Goal: Task Accomplishment & Management: Use online tool/utility

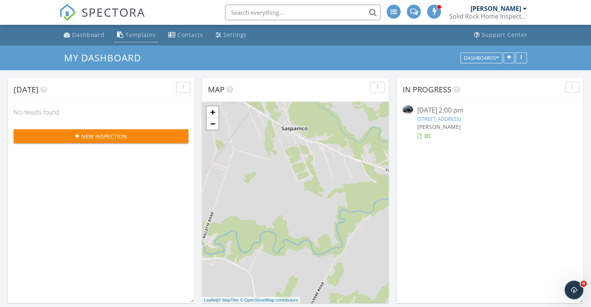
click at [132, 32] on div "Templates" at bounding box center [140, 34] width 30 height 7
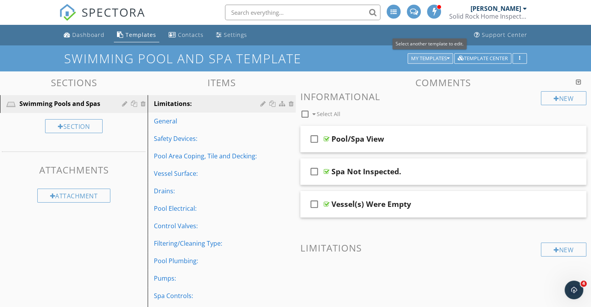
click at [447, 57] on icon "button" at bounding box center [448, 58] width 3 height 5
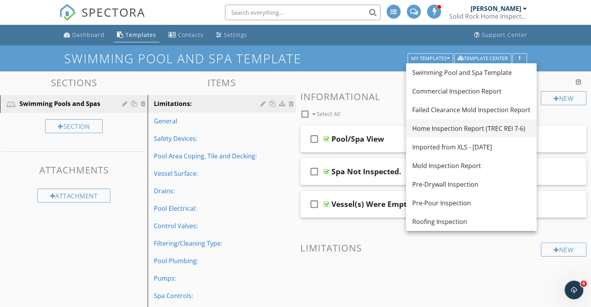
click at [473, 127] on div "Home Inspection Report (TREC REI 7-6)" at bounding box center [471, 128] width 118 height 9
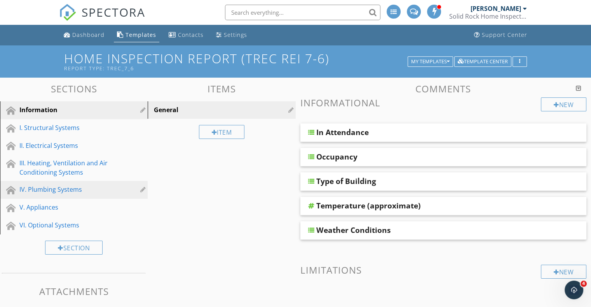
click at [56, 187] on div "IV. Plumbing Systems" at bounding box center [64, 189] width 91 height 9
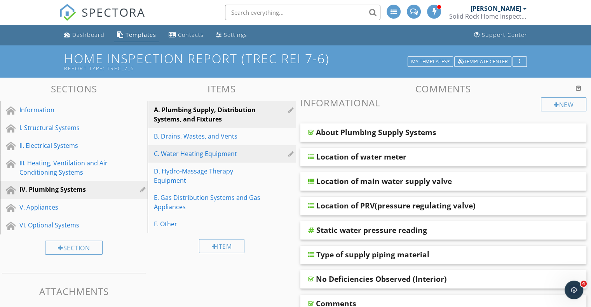
click at [205, 158] on div "C. Water Heating Equipment" at bounding box center [208, 153] width 108 height 9
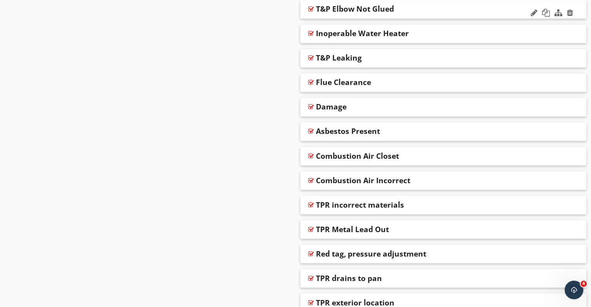
scroll to position [1398, 0]
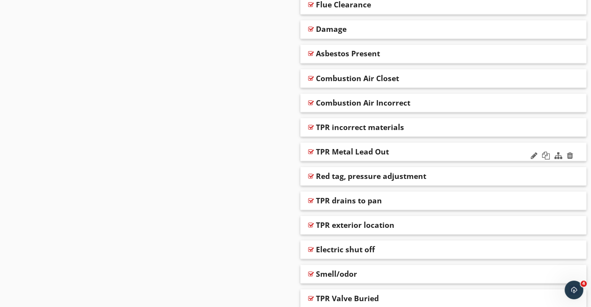
click at [429, 153] on div "TPR Metal Lead Out" at bounding box center [417, 151] width 203 height 9
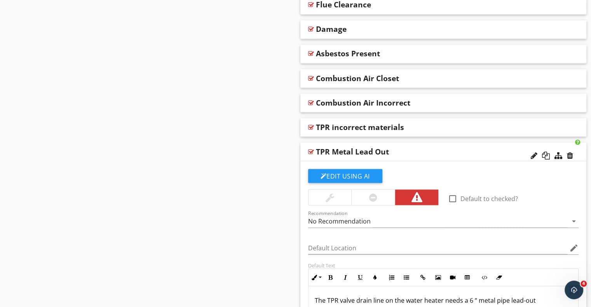
click at [376, 197] on div at bounding box center [373, 197] width 8 height 9
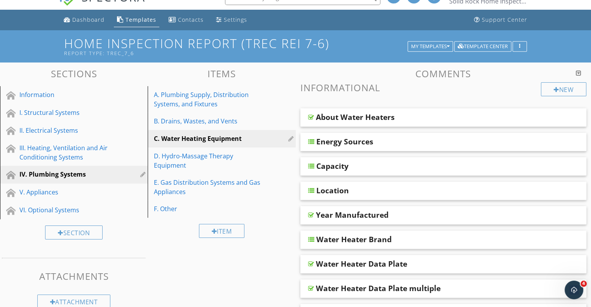
scroll to position [0, 0]
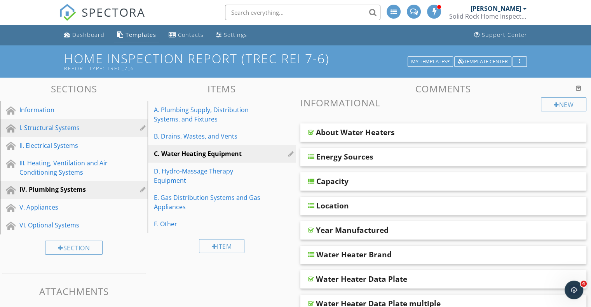
click at [40, 130] on div "I. Structural Systems" at bounding box center [64, 127] width 91 height 9
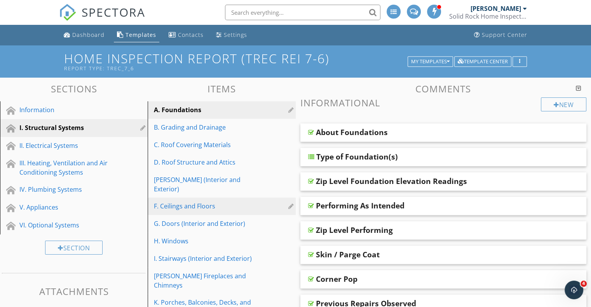
click at [198, 202] on div "F. Ceilings and Floors" at bounding box center [208, 206] width 108 height 9
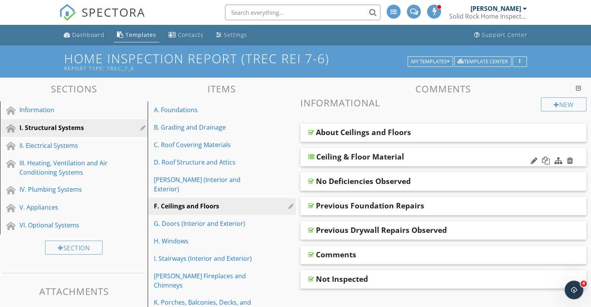
click at [385, 156] on div "Ceiling & Floor Material" at bounding box center [360, 156] width 88 height 9
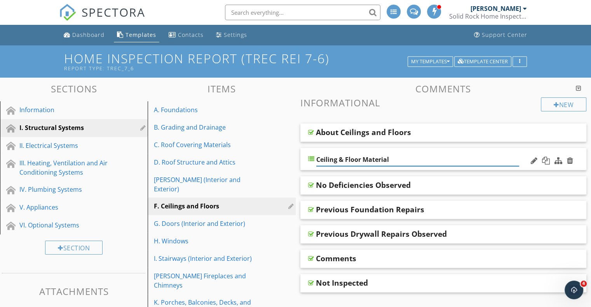
click at [523, 157] on div "Ceiling & Floor Material" at bounding box center [443, 159] width 286 height 23
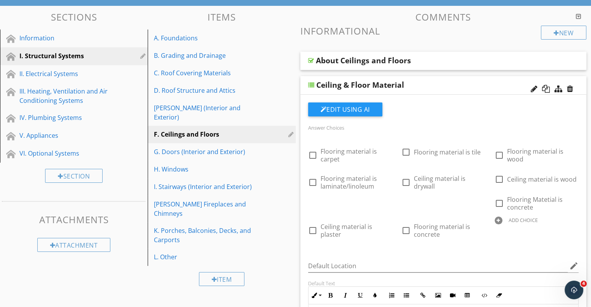
scroll to position [117, 0]
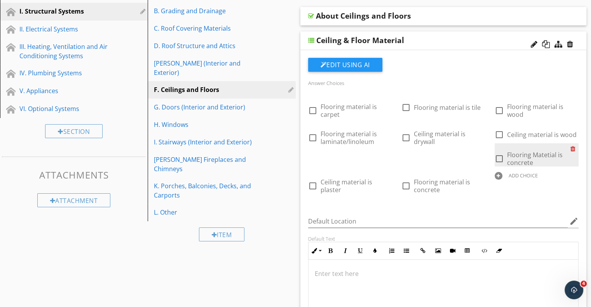
click at [574, 149] on div at bounding box center [574, 148] width 8 height 11
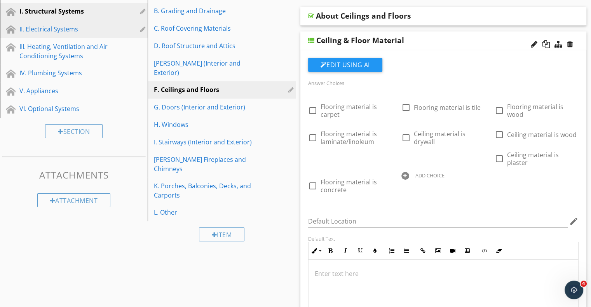
click at [48, 33] on div "II. Electrical Systems" at bounding box center [79, 29] width 120 height 10
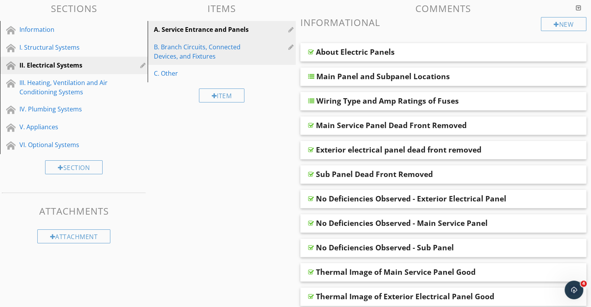
scroll to position [39, 0]
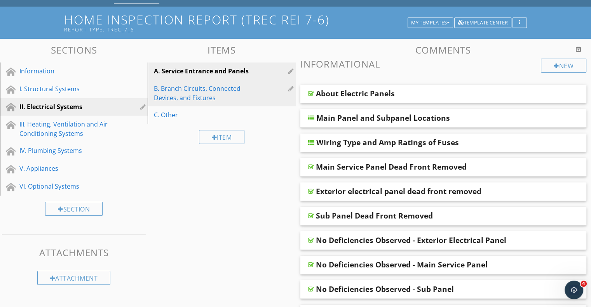
click at [194, 89] on div "B. Branch Circuits, Connected Devices, and Fixtures" at bounding box center [208, 93] width 108 height 19
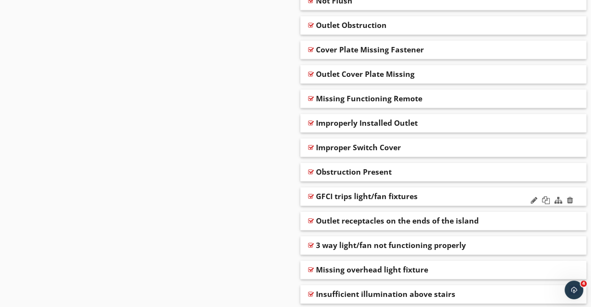
scroll to position [2020, 0]
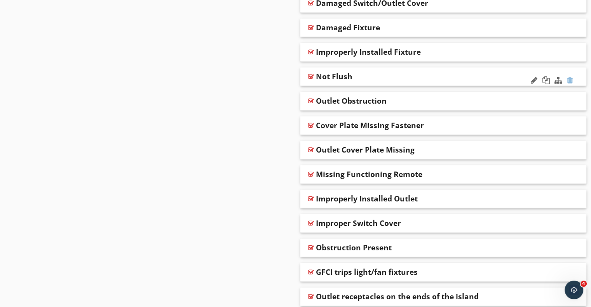
click at [570, 80] on div at bounding box center [570, 81] width 6 height 8
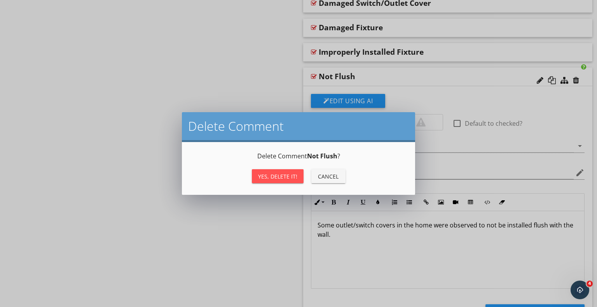
click at [272, 174] on div "Yes, Delete it!" at bounding box center [277, 176] width 39 height 8
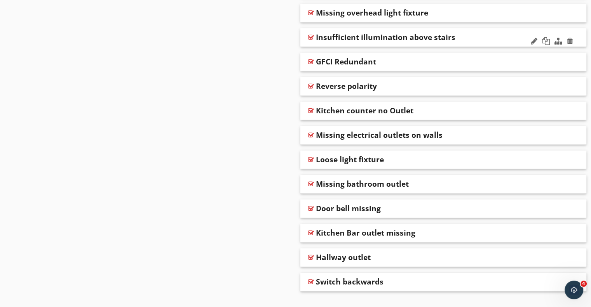
scroll to position [2330, 0]
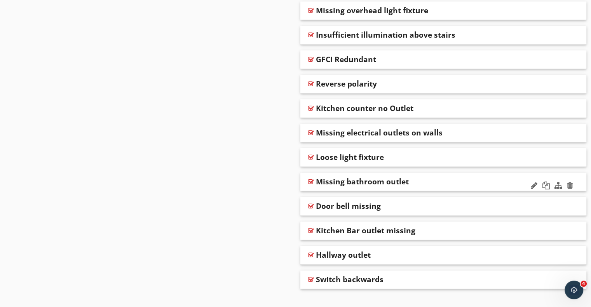
click at [444, 182] on div "Missing bathroom outlet" at bounding box center [417, 181] width 203 height 9
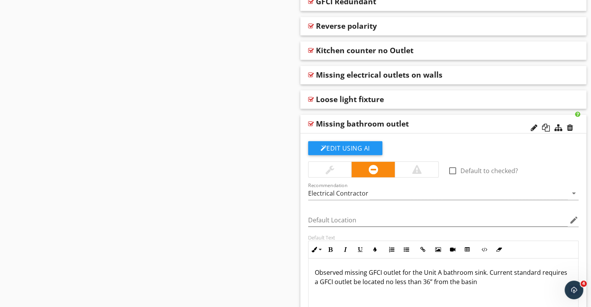
scroll to position [2486, 0]
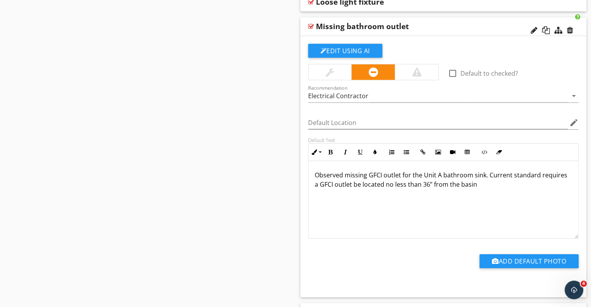
click at [440, 174] on p "Observed missing GFCI outlet for the Unit A bathroom sink. Current standard req…" at bounding box center [444, 180] width 258 height 19
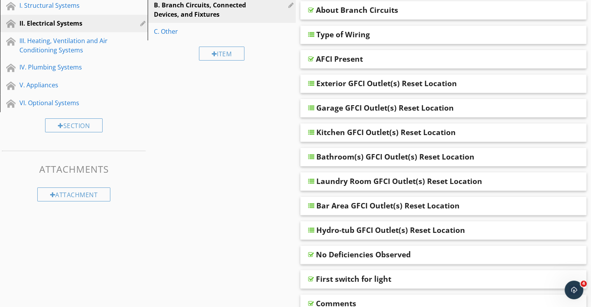
scroll to position [117, 0]
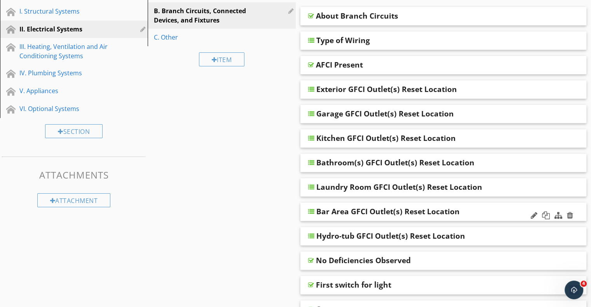
click at [503, 213] on div "Bar Area GFCI Outlet(s) Reset Location" at bounding box center [417, 211] width 203 height 9
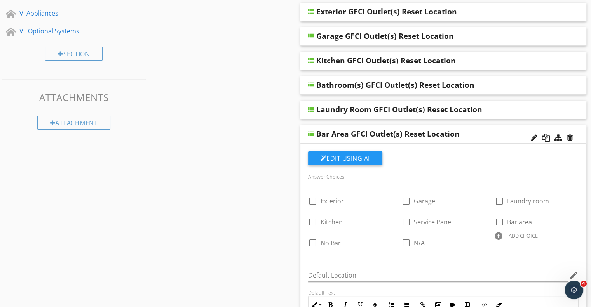
scroll to position [155, 0]
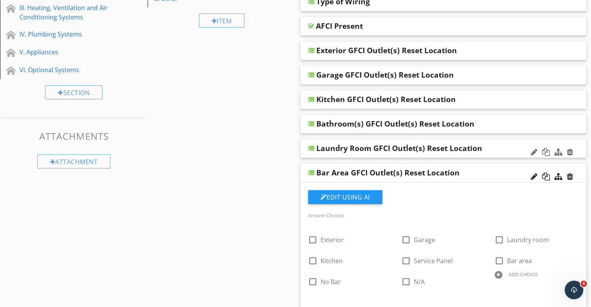
click at [514, 146] on div "Laundry Room GFCI Outlet(s) Reset Location" at bounding box center [417, 148] width 203 height 9
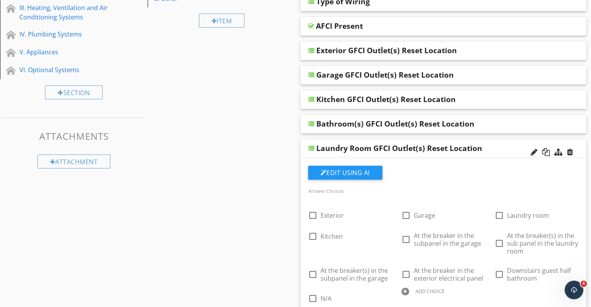
click at [500, 149] on div "Laundry Room GFCI Outlet(s) Reset Location" at bounding box center [417, 148] width 203 height 9
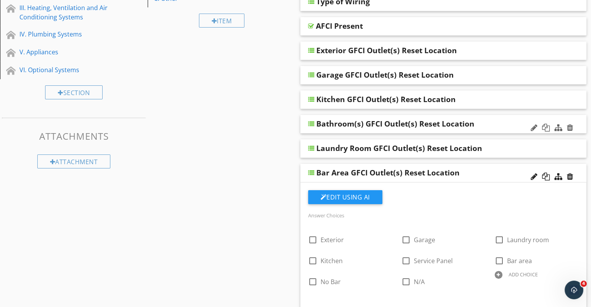
click at [503, 126] on div "Bathroom(s) GFCI Outlet(s) Reset Location" at bounding box center [417, 123] width 203 height 9
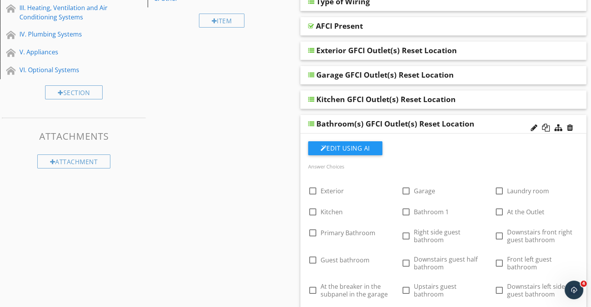
scroll to position [272, 0]
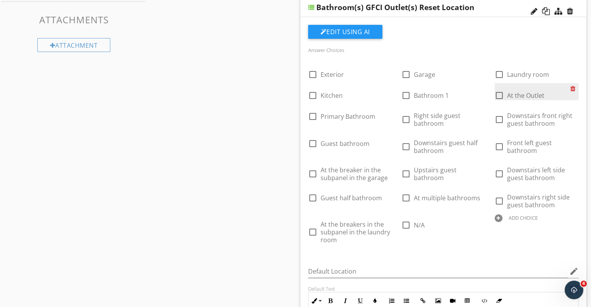
click at [572, 87] on div at bounding box center [574, 88] width 8 height 11
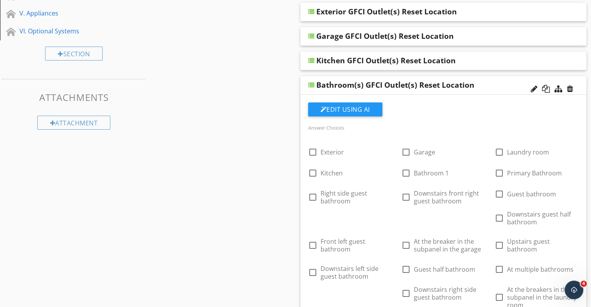
scroll to position [194, 0]
click at [503, 82] on div "Bathroom(s) GFCI Outlet(s) Reset Location" at bounding box center [417, 84] width 203 height 9
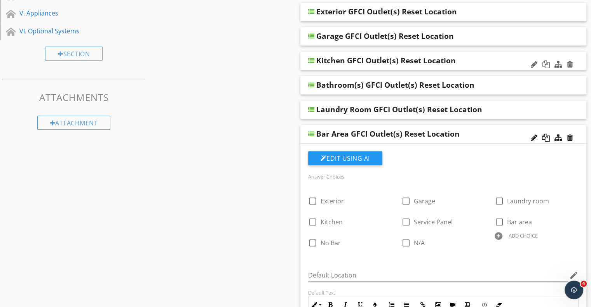
click at [503, 57] on div "Kitchen GFCI Outlet(s) Reset Location" at bounding box center [417, 60] width 203 height 9
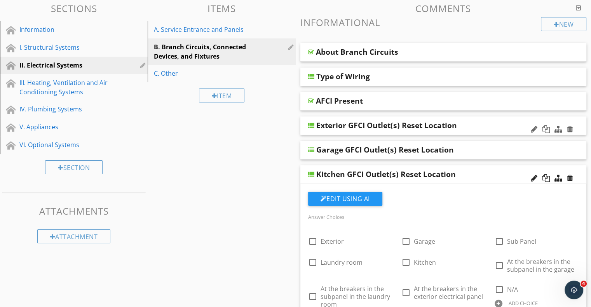
scroll to position [78, 0]
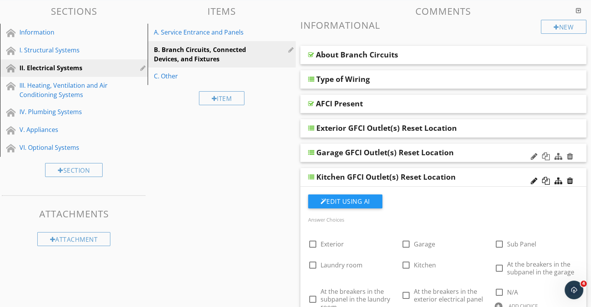
click at [497, 150] on div "Garage GFCI Outlet(s) Reset Location" at bounding box center [417, 152] width 203 height 9
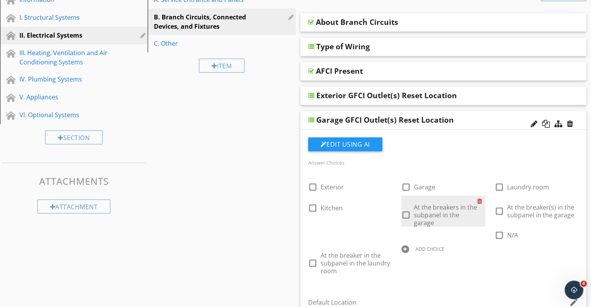
scroll to position [155, 0]
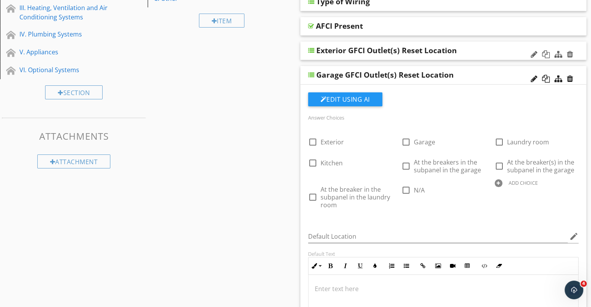
click at [485, 54] on div "Exterior GFCI Outlet(s) Reset Location" at bounding box center [417, 50] width 203 height 9
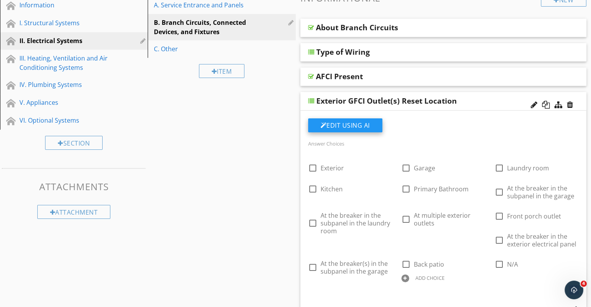
scroll to position [0, 0]
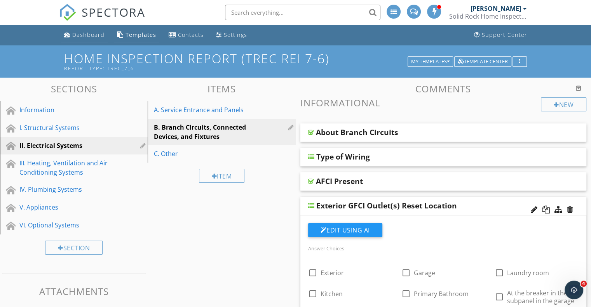
click at [84, 32] on div "Dashboard" at bounding box center [88, 34] width 32 height 7
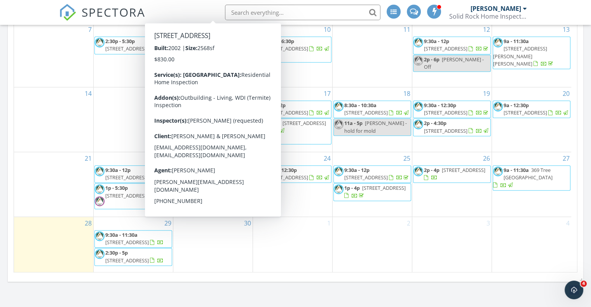
scroll to position [350, 0]
